Goal: Task Accomplishment & Management: Use online tool/utility

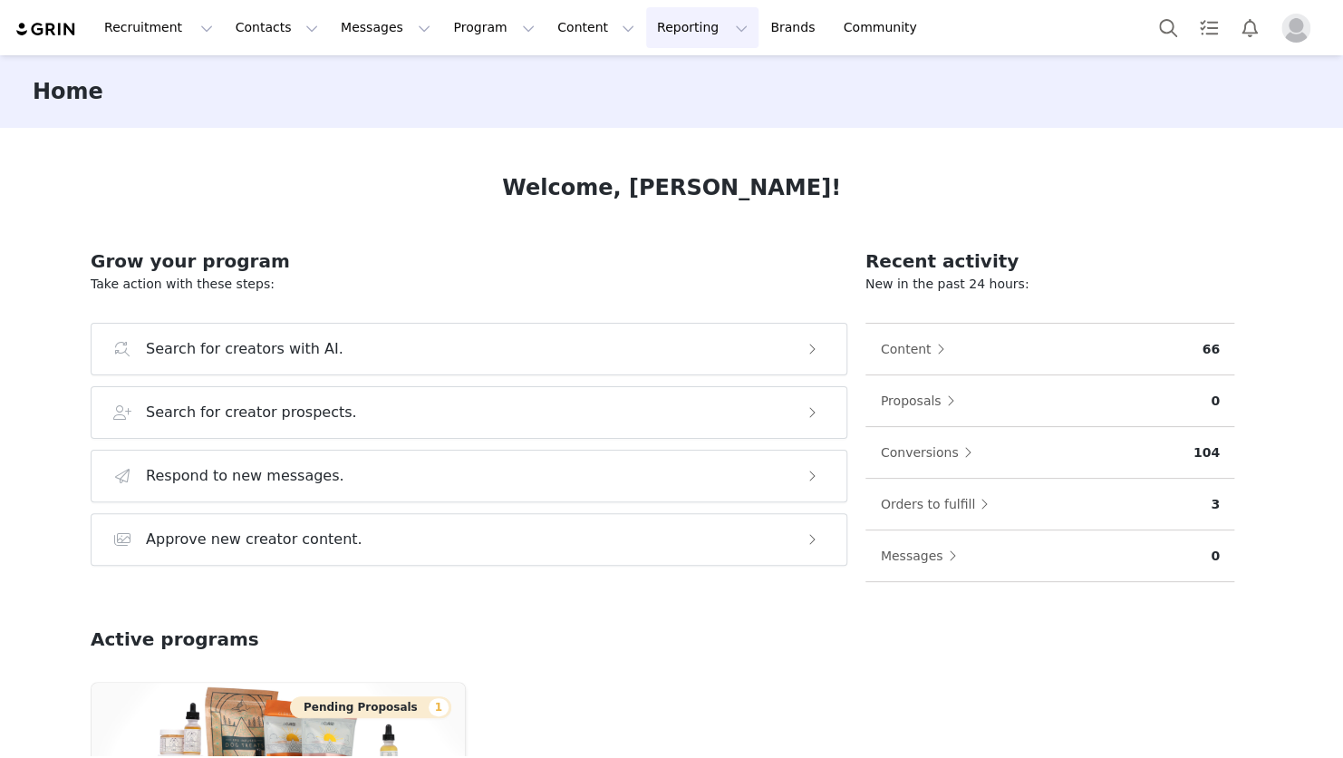
click at [646, 25] on button "Reporting Reporting" at bounding box center [702, 27] width 112 height 41
click at [630, 110] on p "Report Builder" at bounding box center [639, 113] width 91 height 19
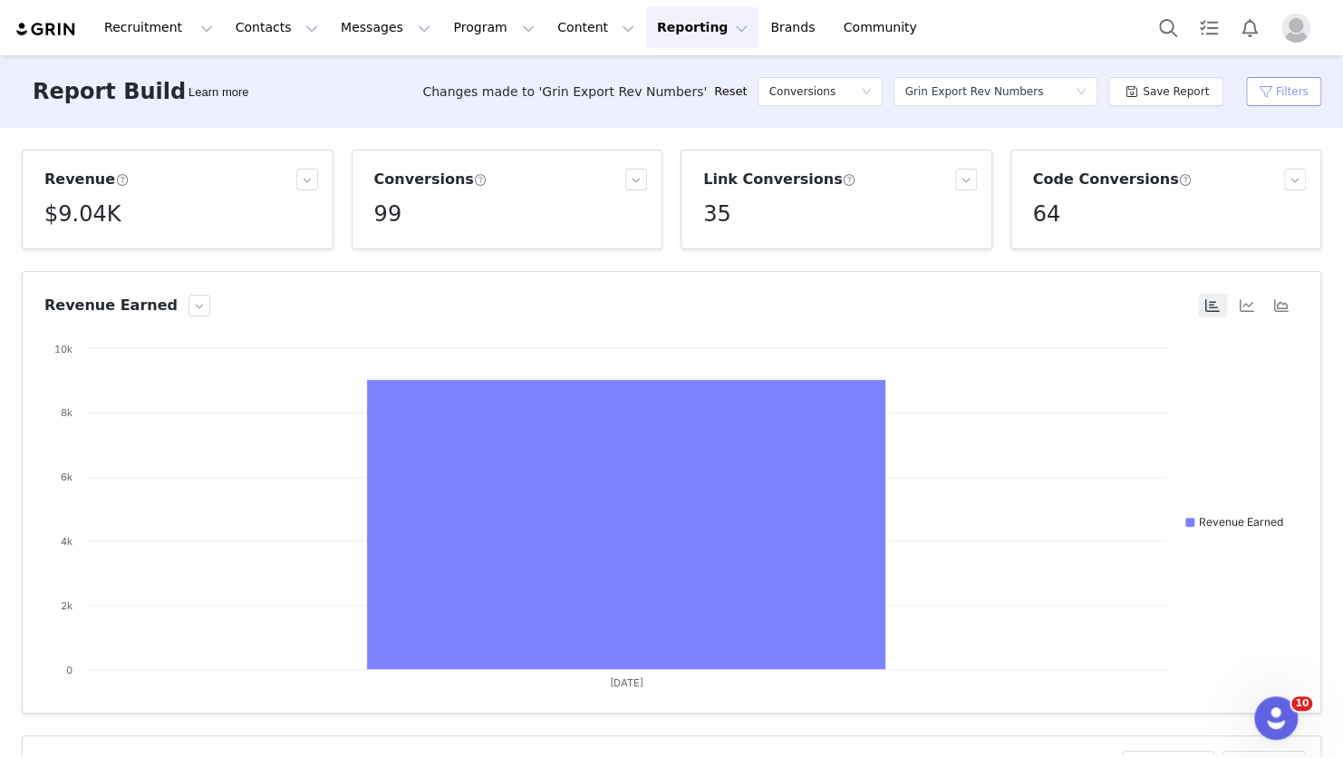
click at [1284, 98] on button "Filters" at bounding box center [1283, 91] width 75 height 29
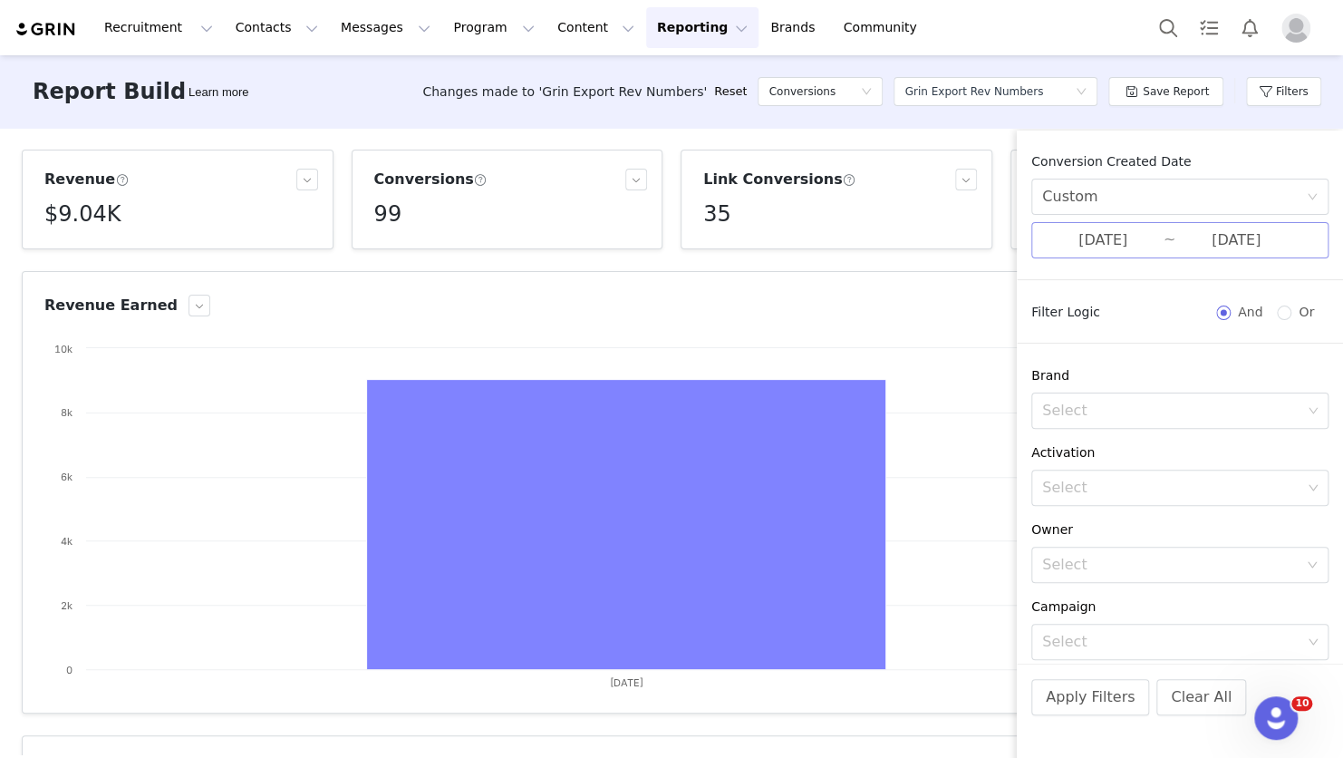
click at [1096, 248] on input "[DATE]" at bounding box center [1102, 240] width 121 height 24
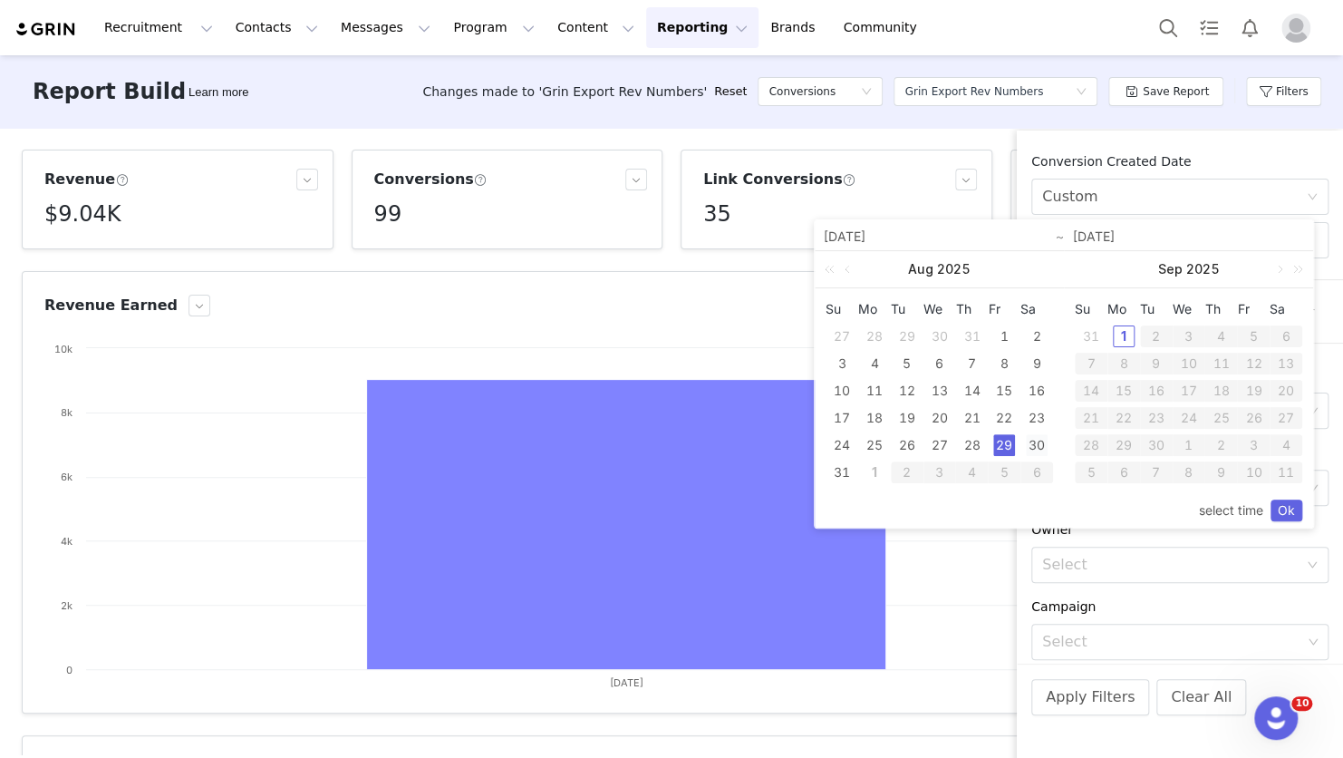
click at [1033, 445] on div "30" at bounding box center [1037, 445] width 22 height 22
click at [834, 476] on div "31" at bounding box center [842, 472] width 22 height 22
type input "[DATE]"
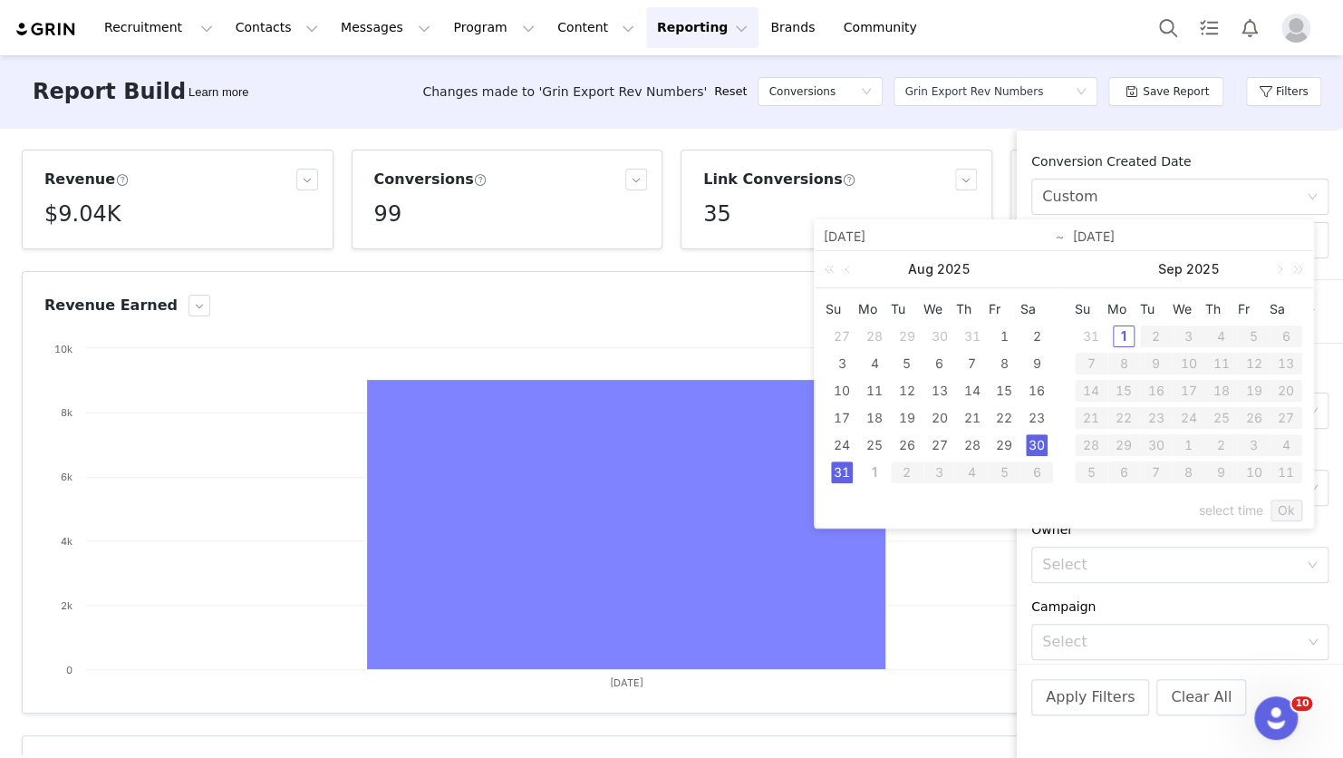
type input "[DATE]"
click at [1291, 509] on link "Ok" at bounding box center [1287, 510] width 32 height 22
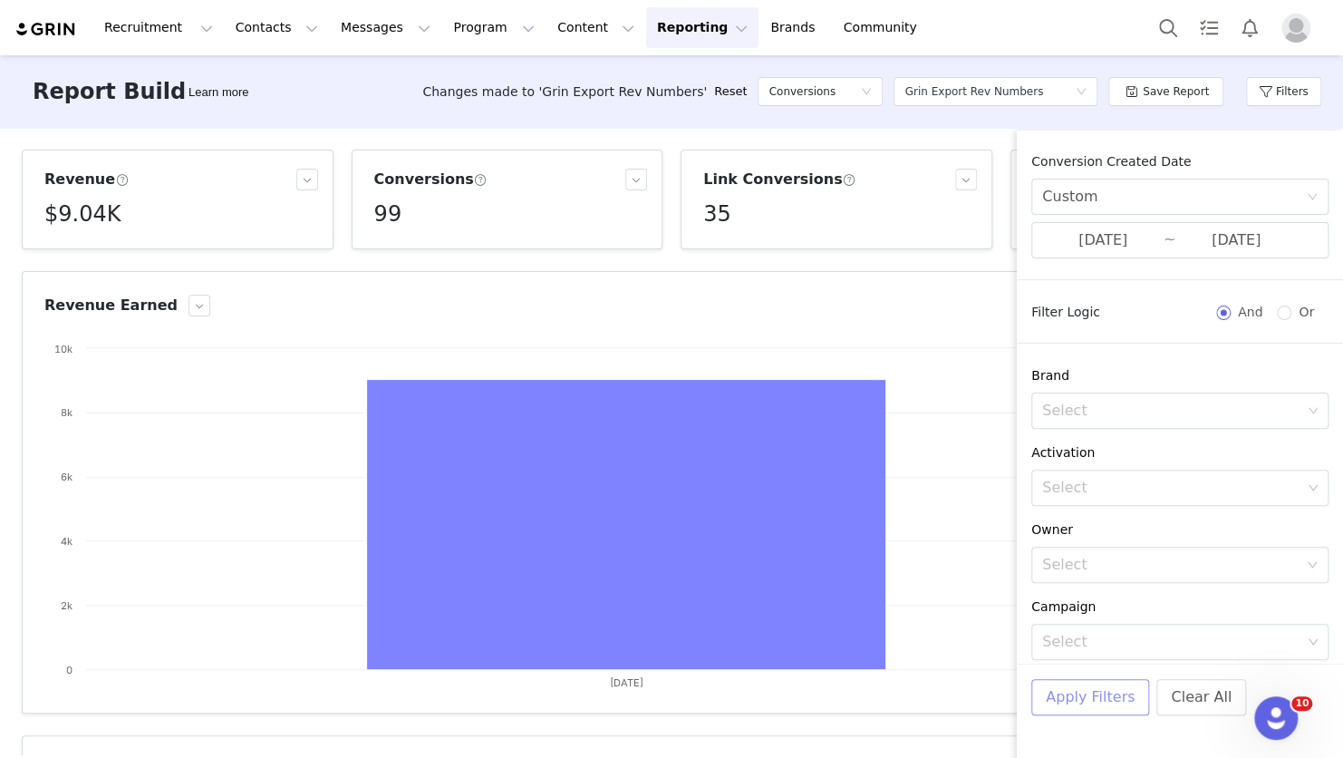
click at [1096, 706] on button "Apply Filters" at bounding box center [1091, 697] width 118 height 36
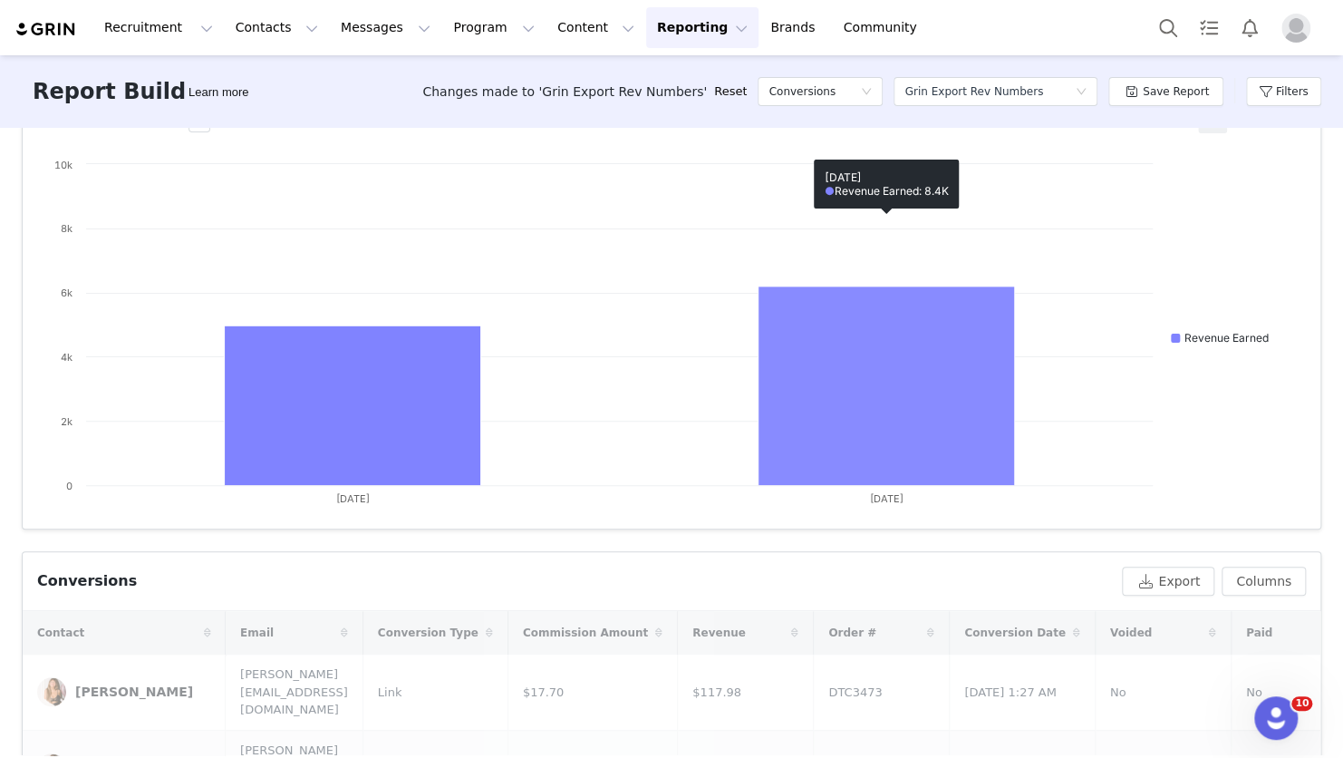
scroll to position [272, 0]
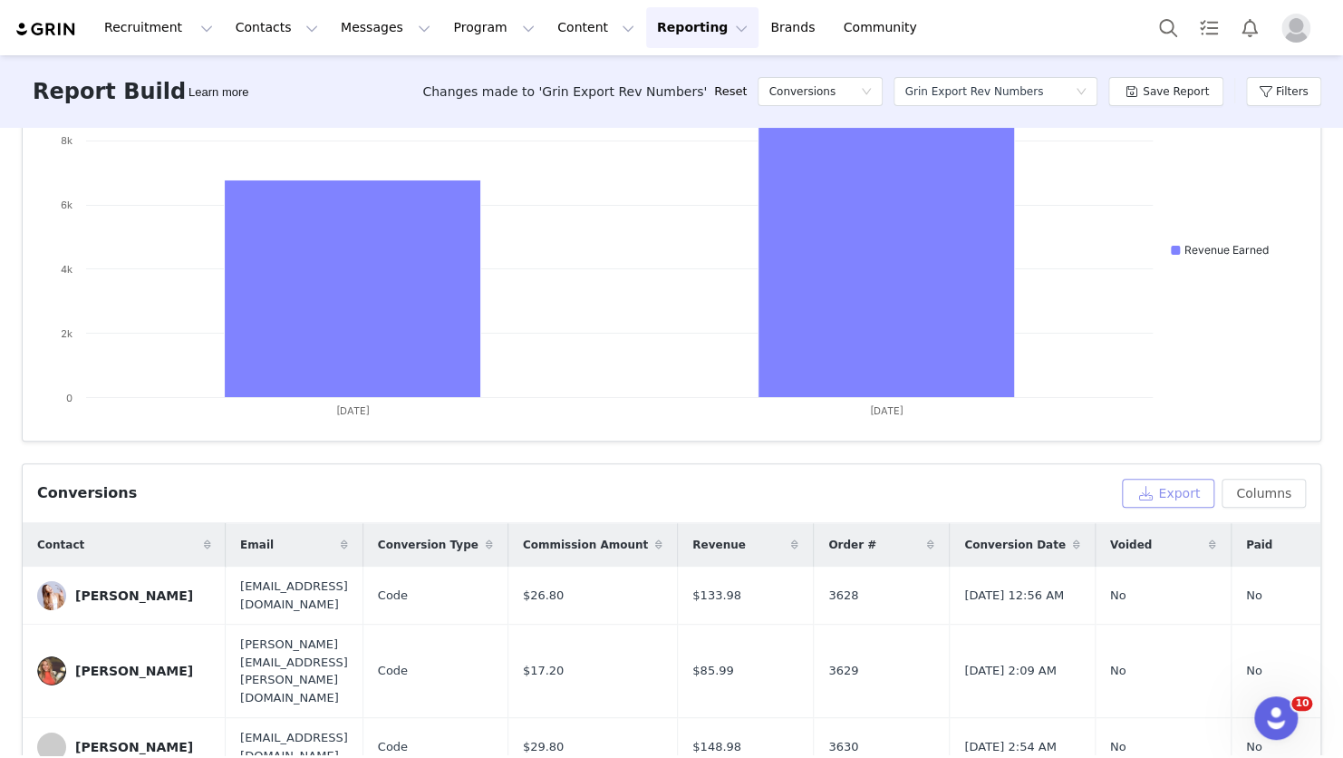
click at [1182, 490] on button "Export" at bounding box center [1168, 493] width 92 height 29
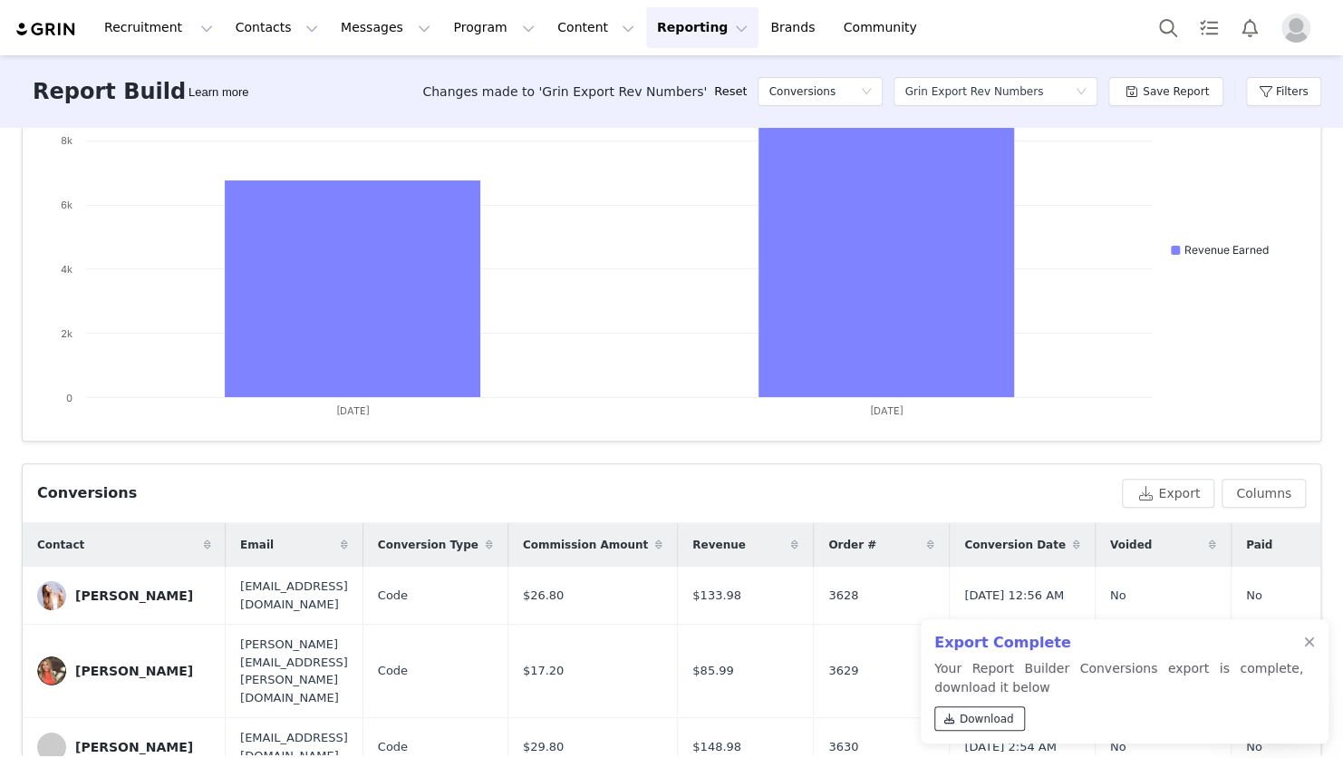
click at [999, 721] on span "Download" at bounding box center [987, 719] width 54 height 16
